Goal: Find contact information: Find contact information

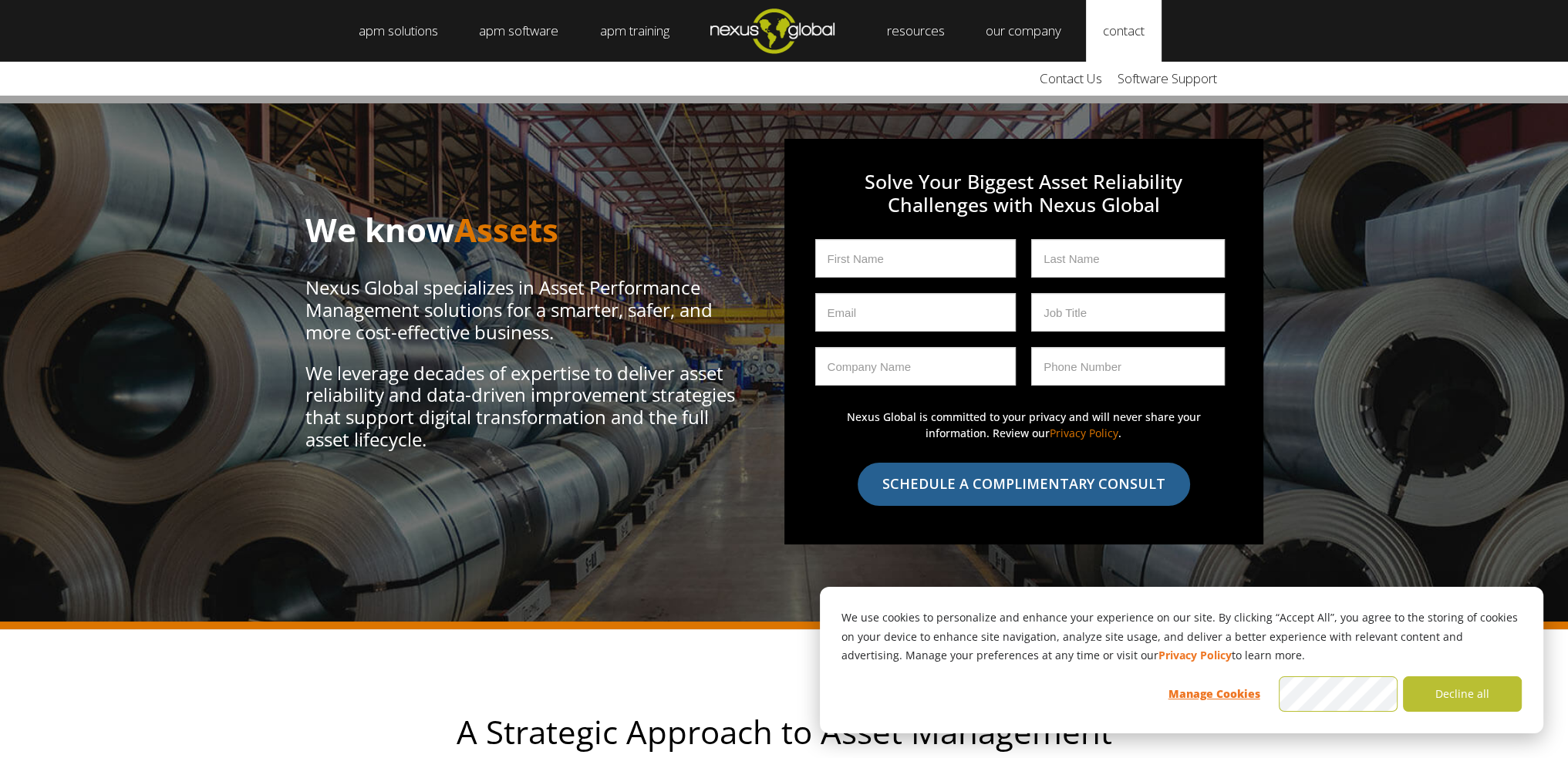
click at [1144, 24] on link "contact" at bounding box center [1124, 30] width 76 height 61
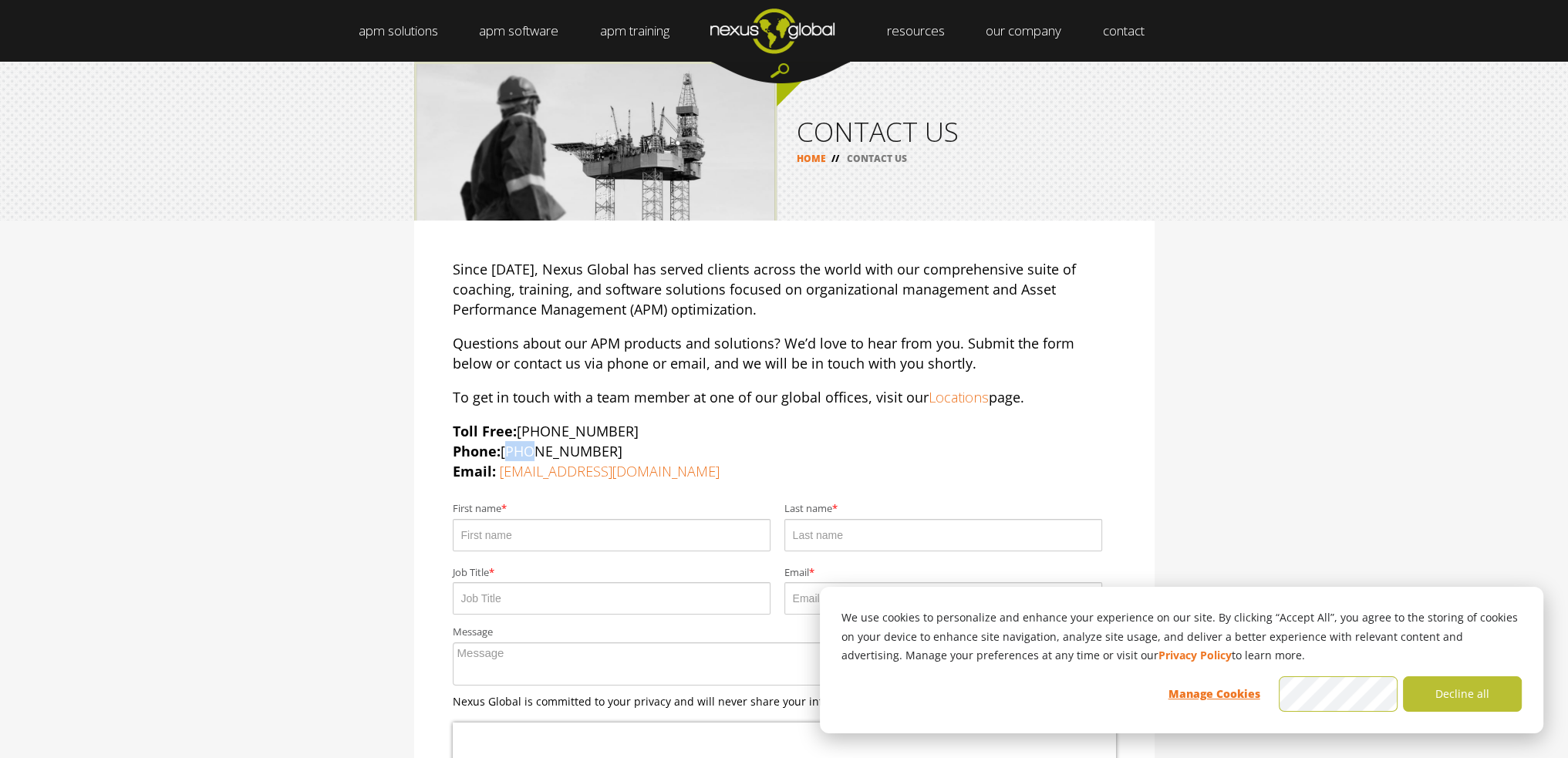
drag, startPoint x: 506, startPoint y: 450, endPoint x: 523, endPoint y: 451, distance: 17.0
click at [523, 451] on p "Toll Free: [PHONE_NUMBER] Phone: [PHONE_NUMBER] Email: [EMAIL_ADDRESS][DOMAIN_N…" at bounding box center [784, 452] width 663 height 60
